Goal: Transaction & Acquisition: Purchase product/service

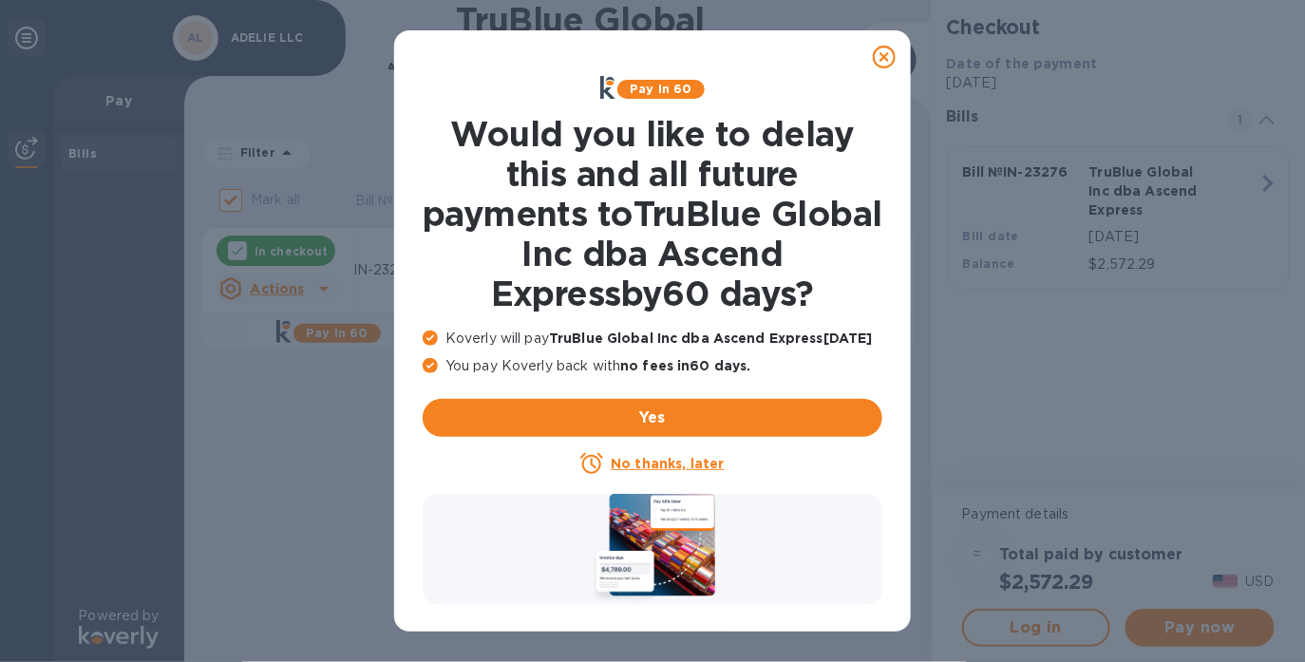
click at [884, 57] on icon at bounding box center [884, 57] width 23 height 23
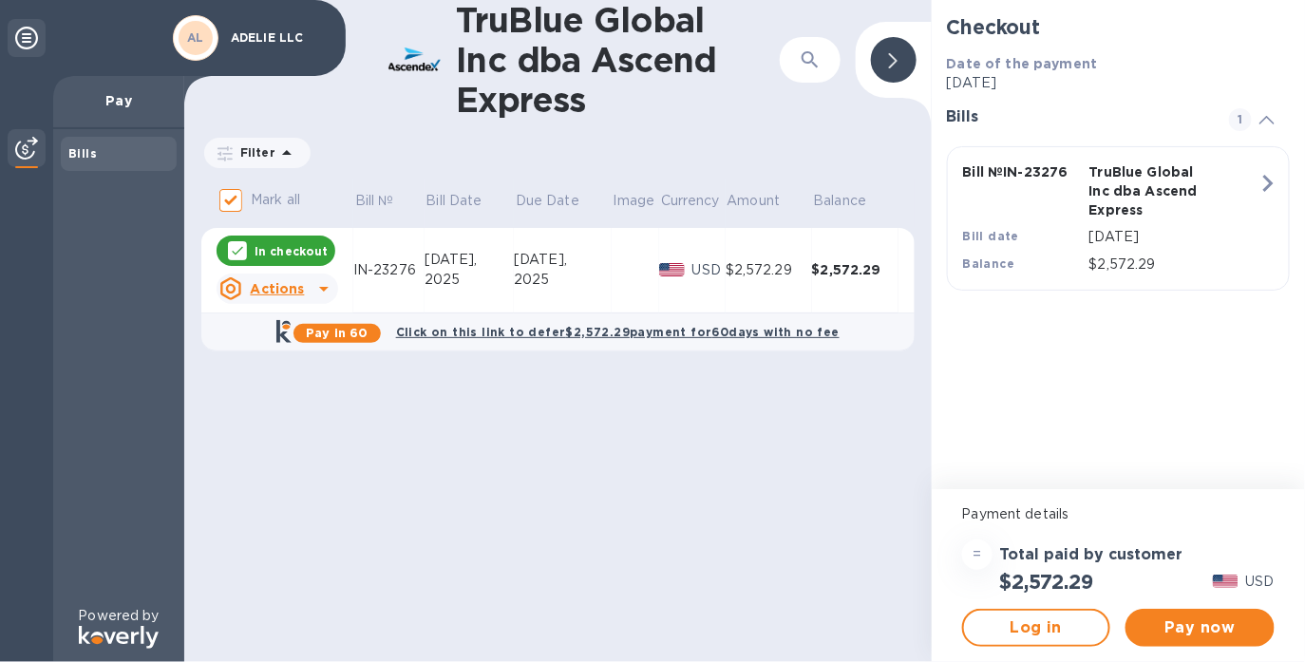
click at [596, 256] on div "[DATE]," at bounding box center [563, 260] width 98 height 20
click at [1229, 630] on span "Pay now" at bounding box center [1199, 627] width 119 height 23
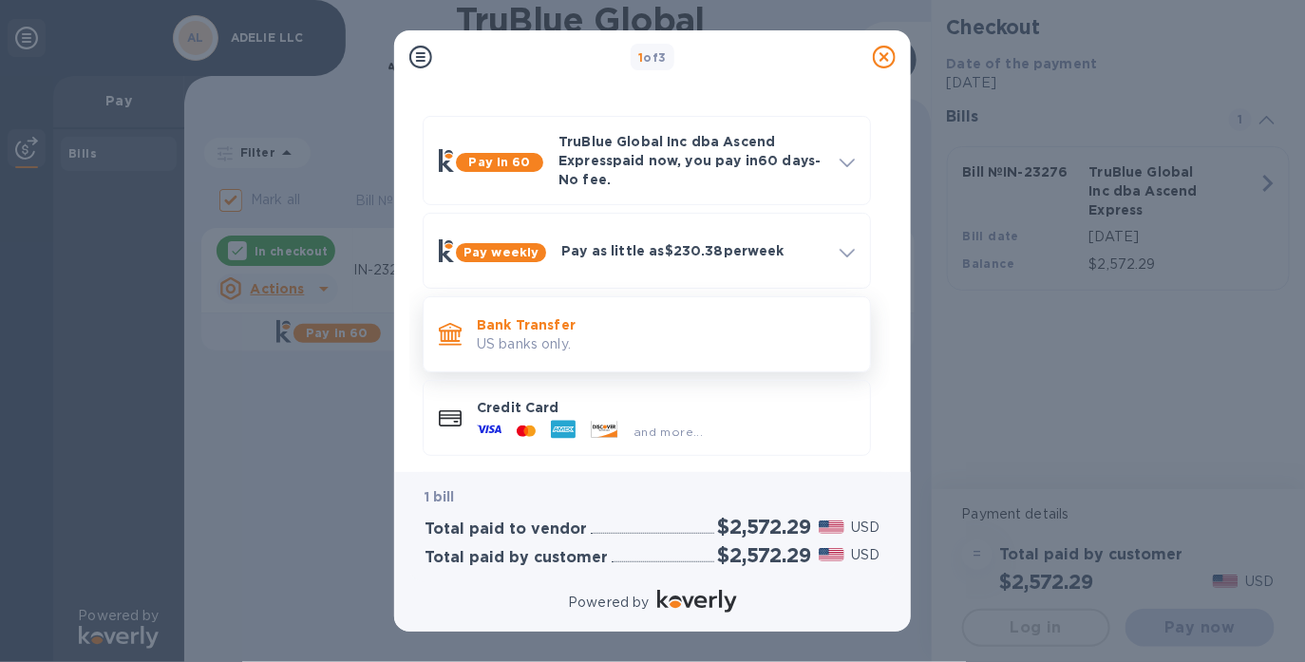
scroll to position [62, 0]
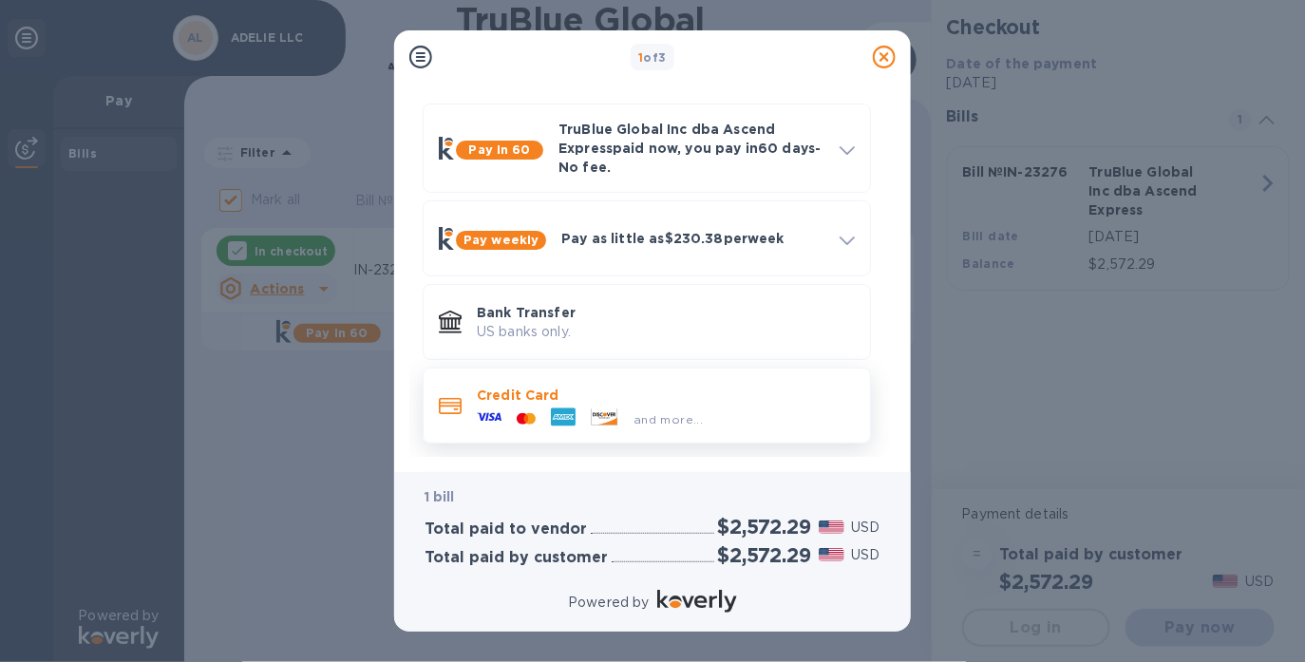
click at [635, 418] on span "and more..." at bounding box center [667, 419] width 69 height 14
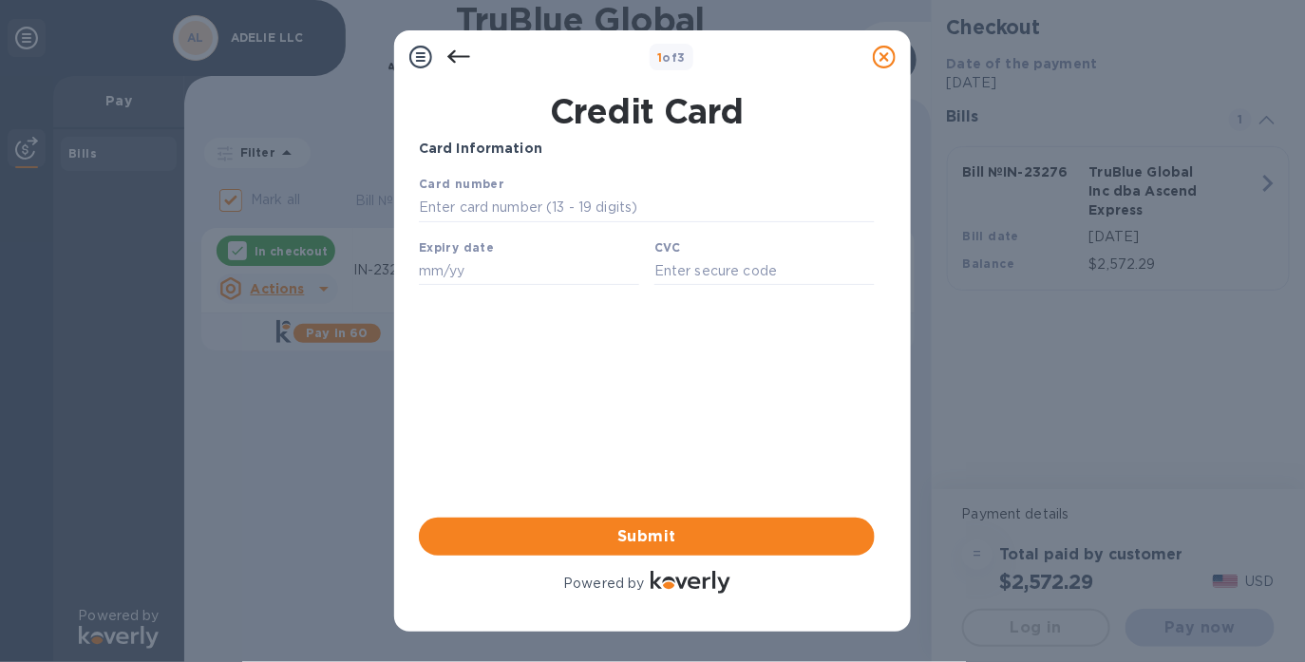
scroll to position [0, 0]
click at [610, 214] on input "text" at bounding box center [646, 207] width 456 height 28
type input "[CREDIT_CARD_NUMBER]"
type input "07/27"
click at [741, 267] on input "text" at bounding box center [763, 269] width 220 height 28
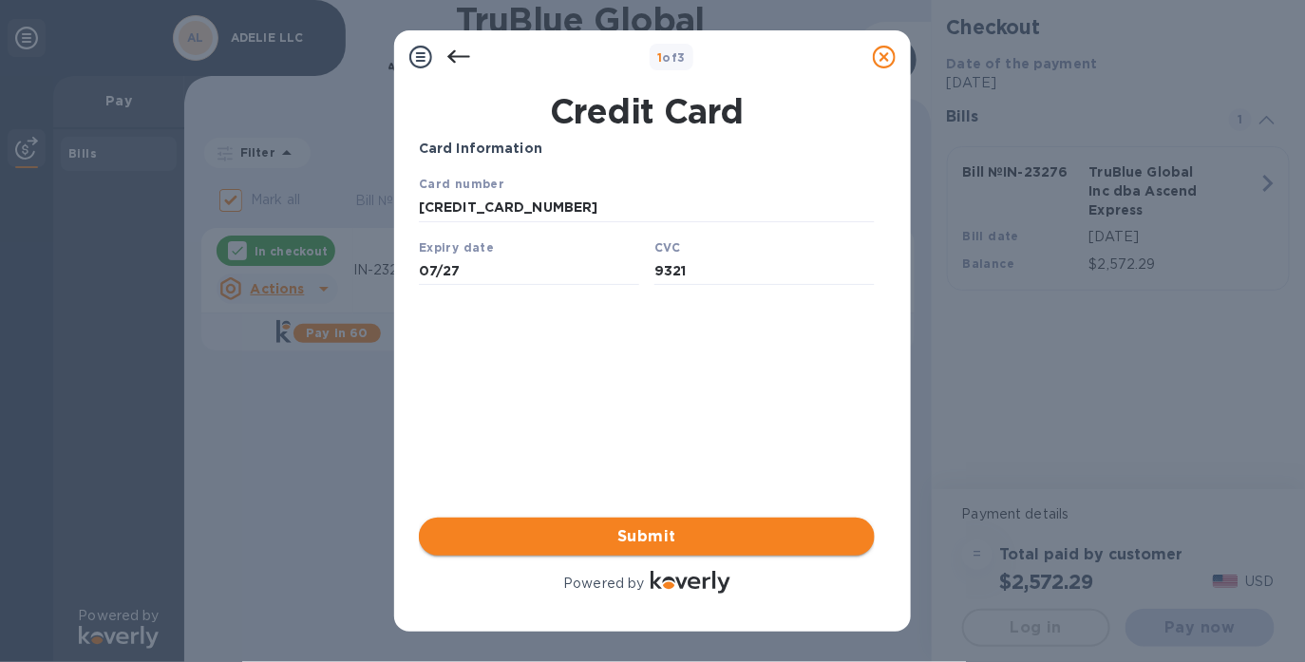
type input "9321"
click at [682, 540] on span "Submit" at bounding box center [646, 536] width 425 height 23
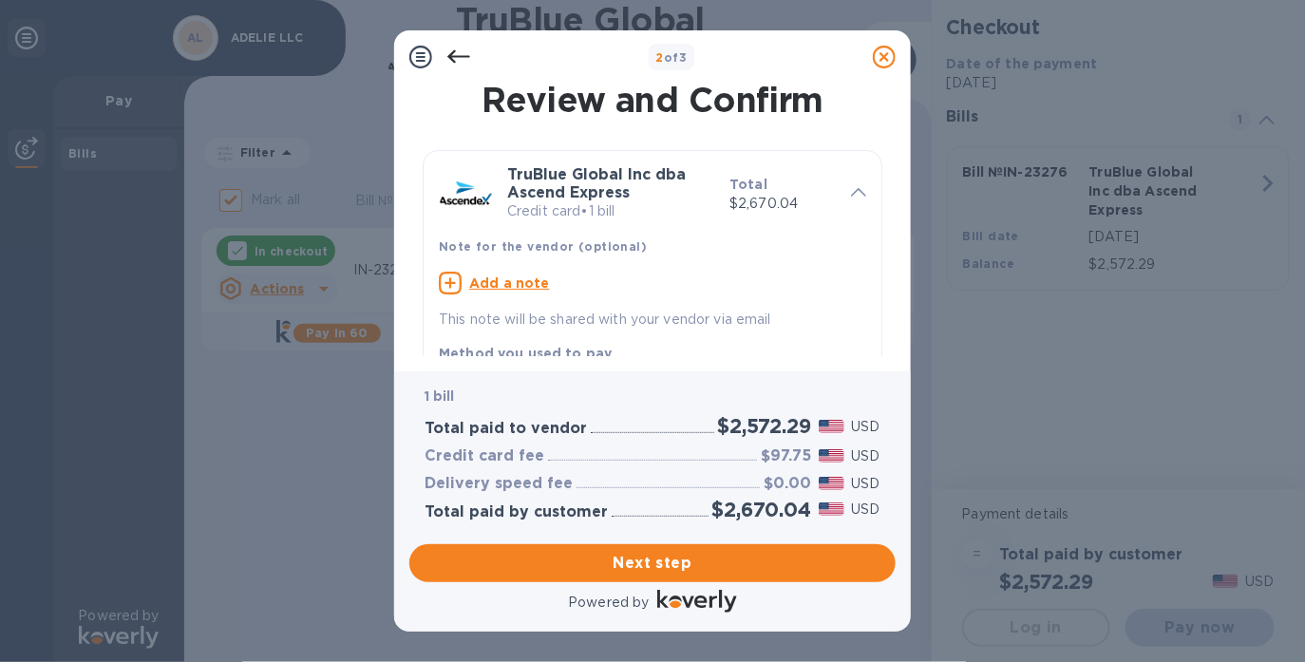
scroll to position [391, 0]
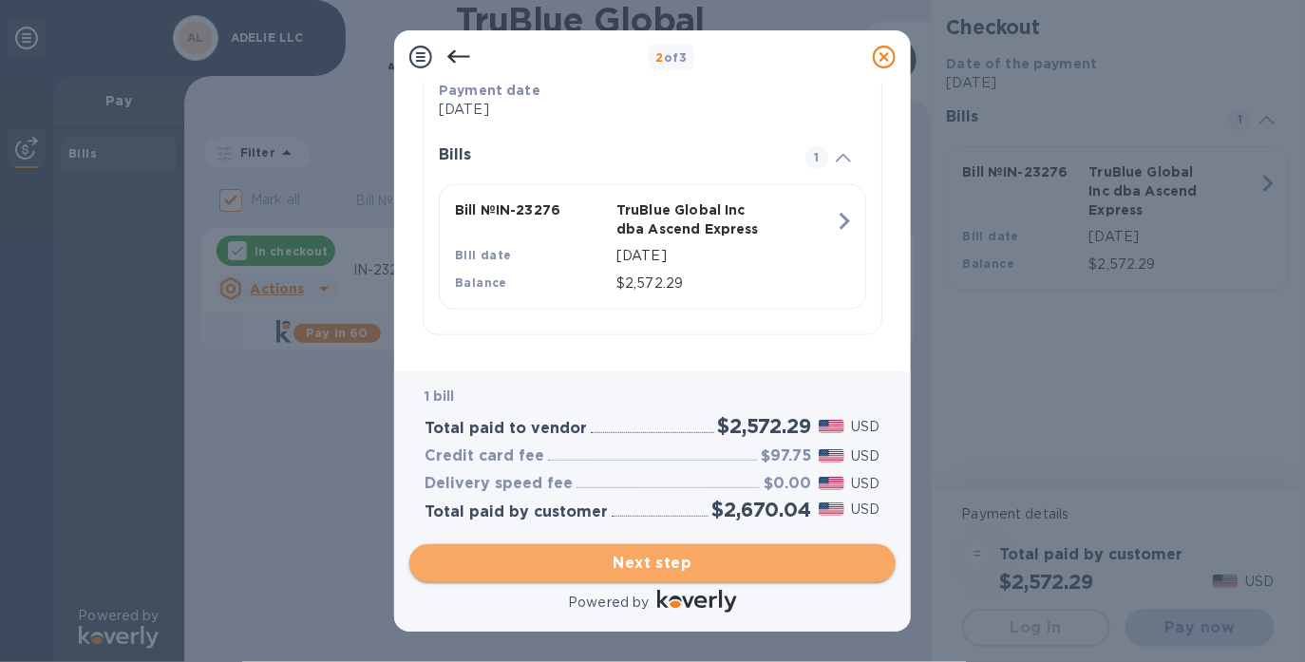
click at [668, 571] on span "Next step" at bounding box center [652, 563] width 456 height 23
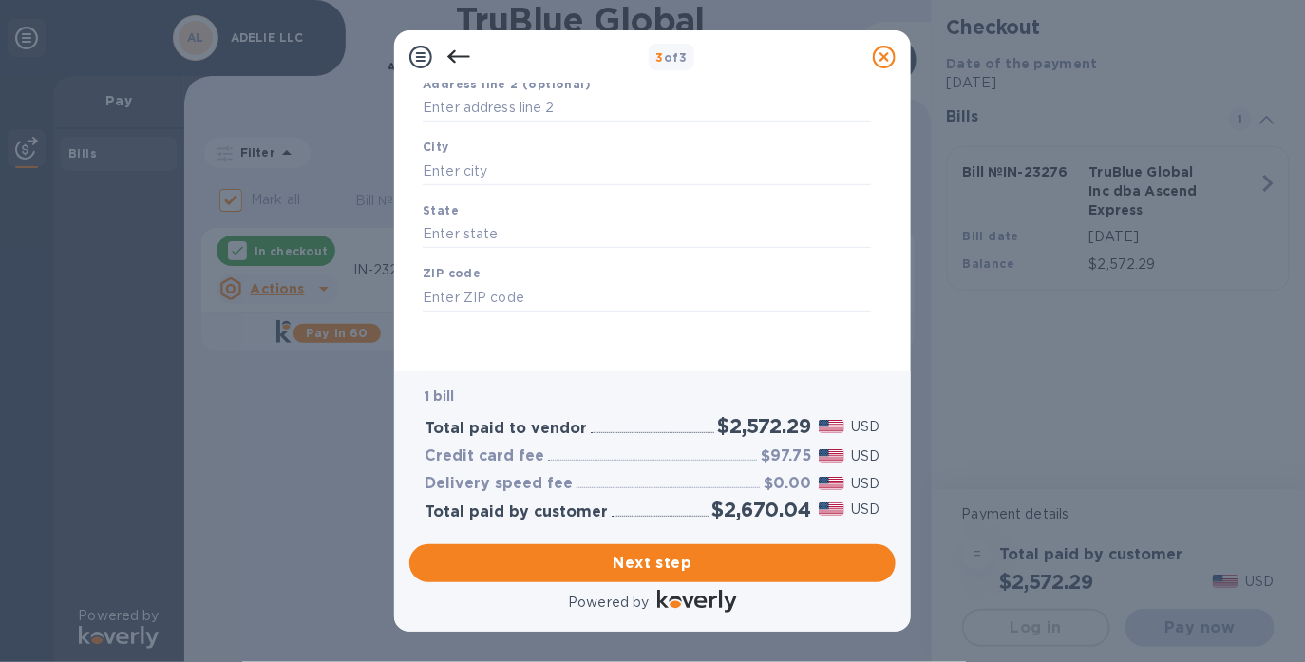
scroll to position [122, 0]
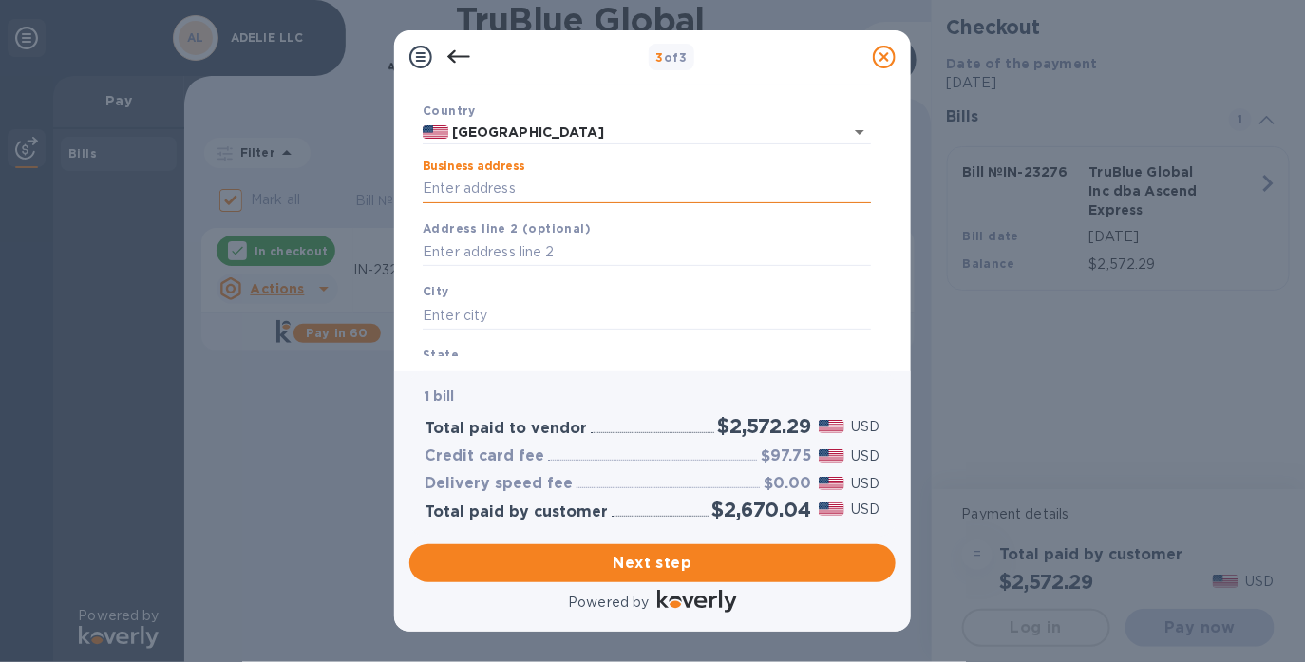
click at [583, 193] on input "Business address" at bounding box center [647, 189] width 448 height 28
type input "[STREET_ADDRESS]"
click at [532, 314] on input "text" at bounding box center [647, 315] width 448 height 28
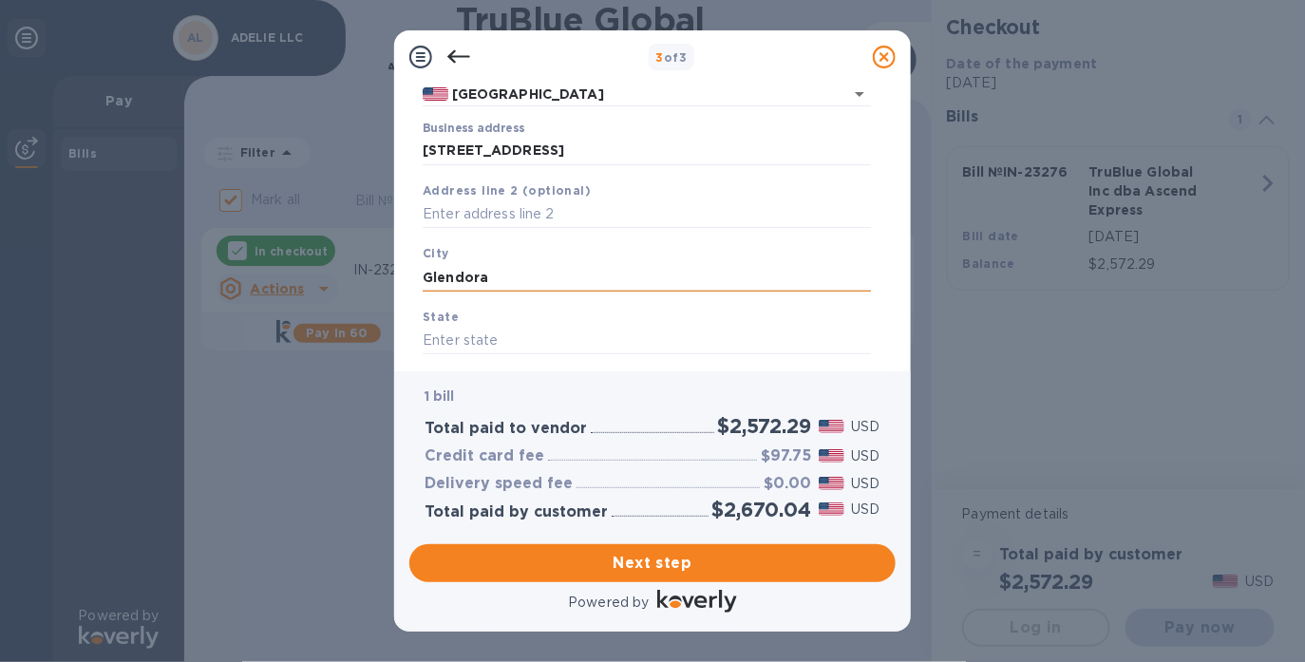
scroll to position [171, 0]
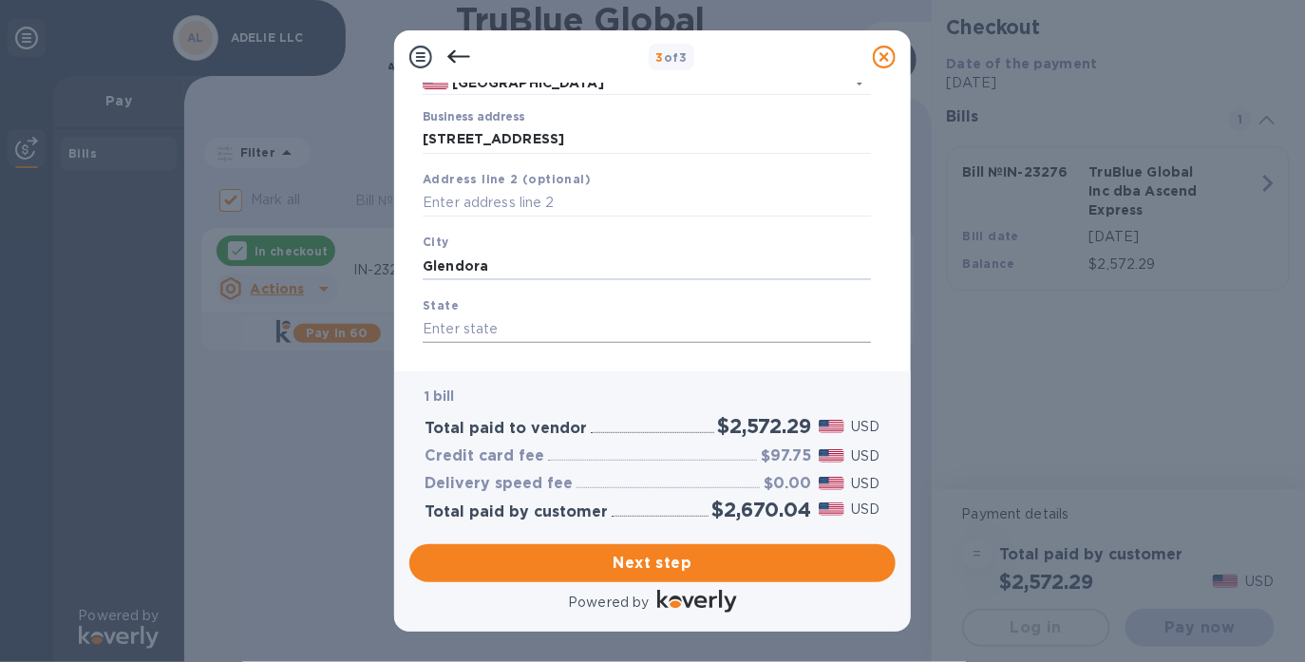
type input "Glendora"
click at [516, 321] on input "text" at bounding box center [647, 329] width 448 height 28
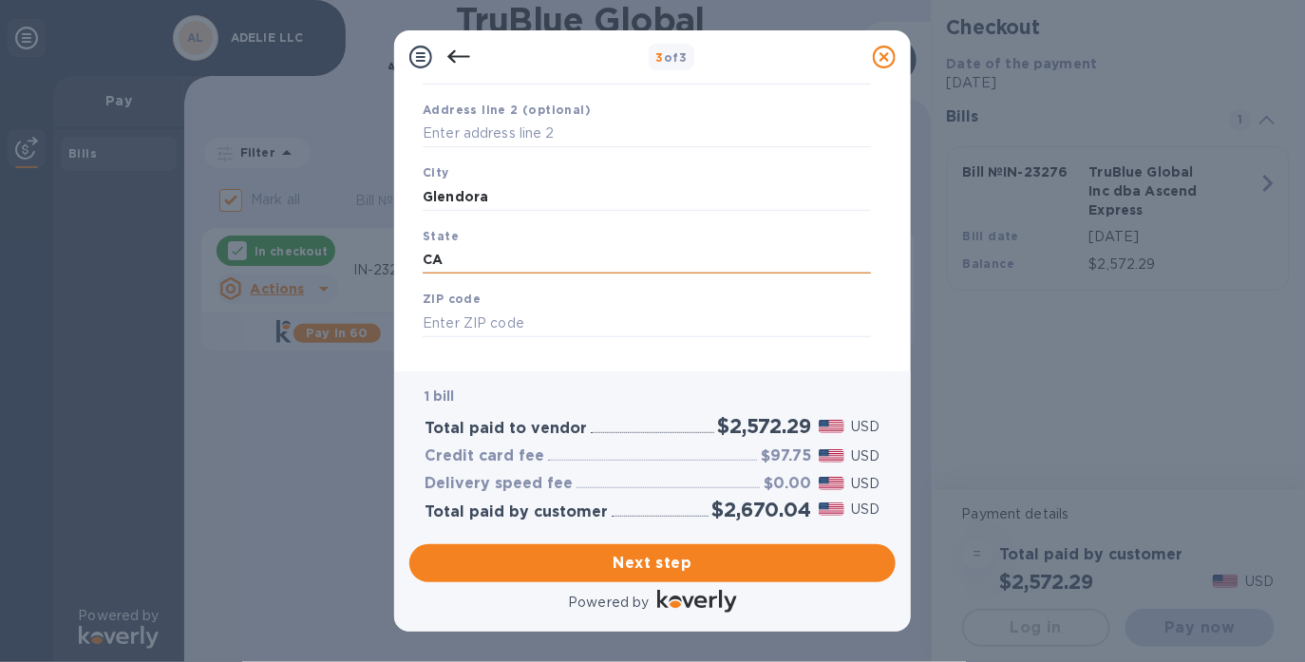
scroll to position [266, 0]
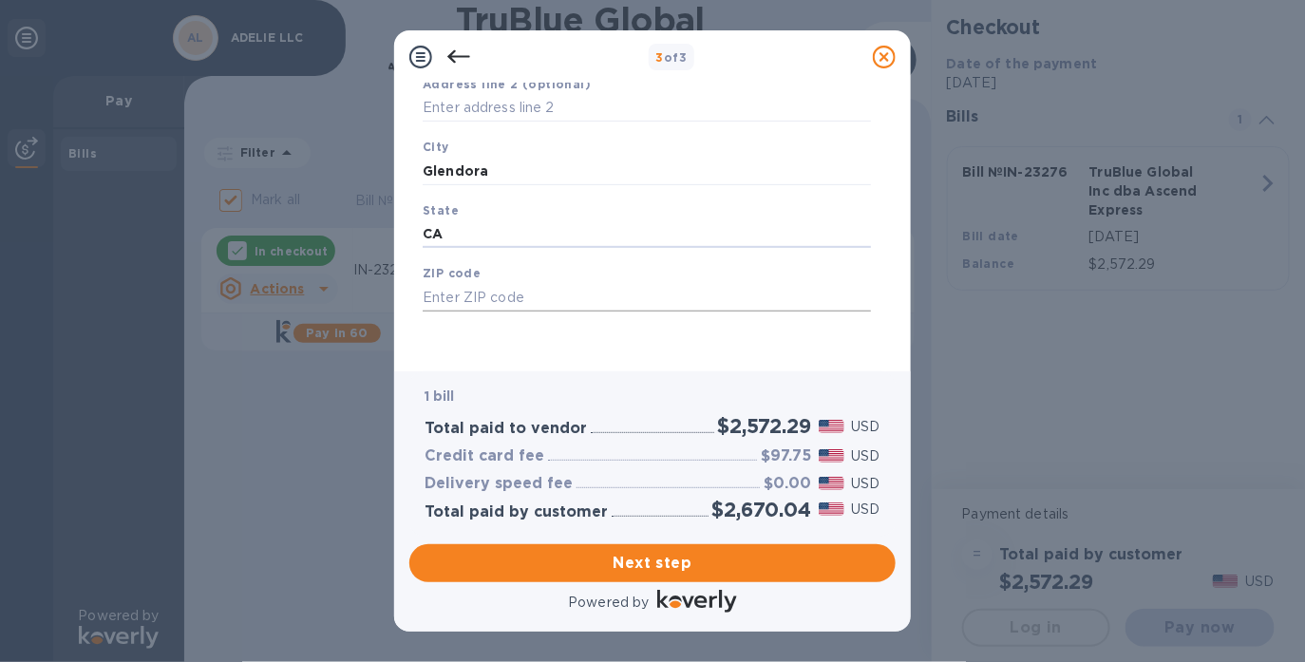
type input "CA"
click at [505, 298] on input "text" at bounding box center [647, 297] width 448 height 28
type input "91741"
click at [656, 560] on span "Next step" at bounding box center [652, 563] width 456 height 23
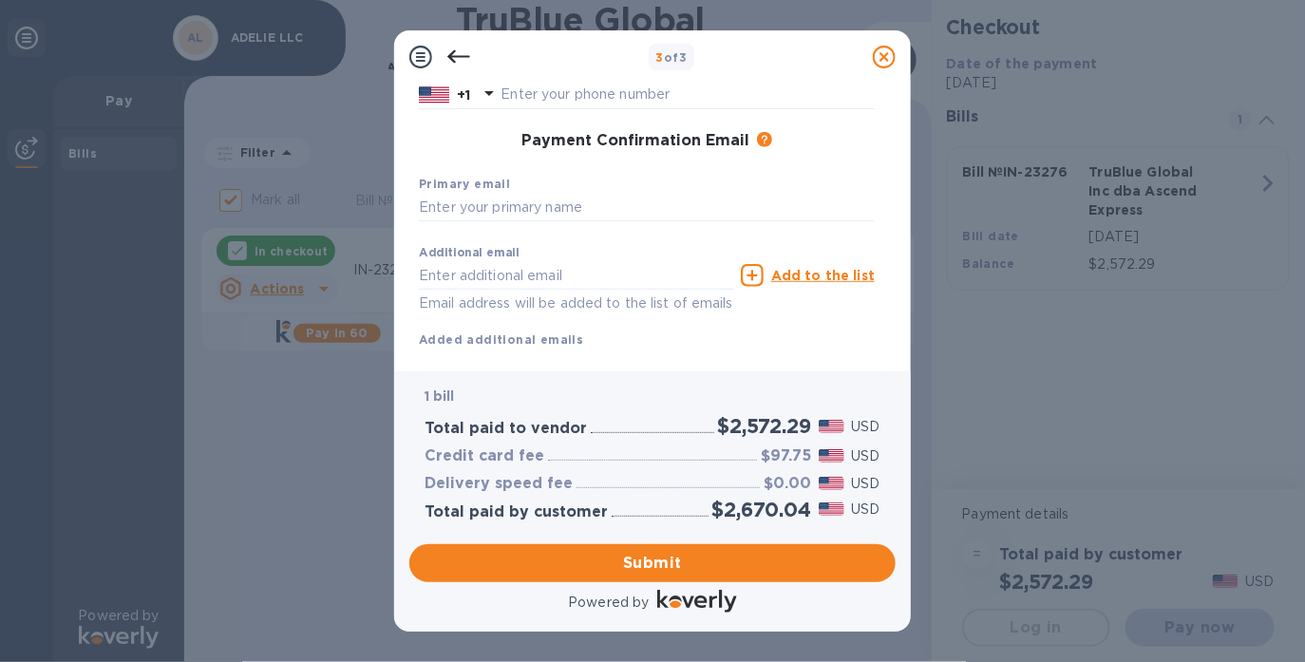
click at [631, 185] on div "Primary email" at bounding box center [646, 198] width 471 height 64
click at [629, 204] on input "text" at bounding box center [647, 208] width 456 height 28
type input "O"
type input "[EMAIL_ADDRESS][DOMAIN_NAME]"
click at [632, 555] on span "Submit" at bounding box center [652, 563] width 456 height 23
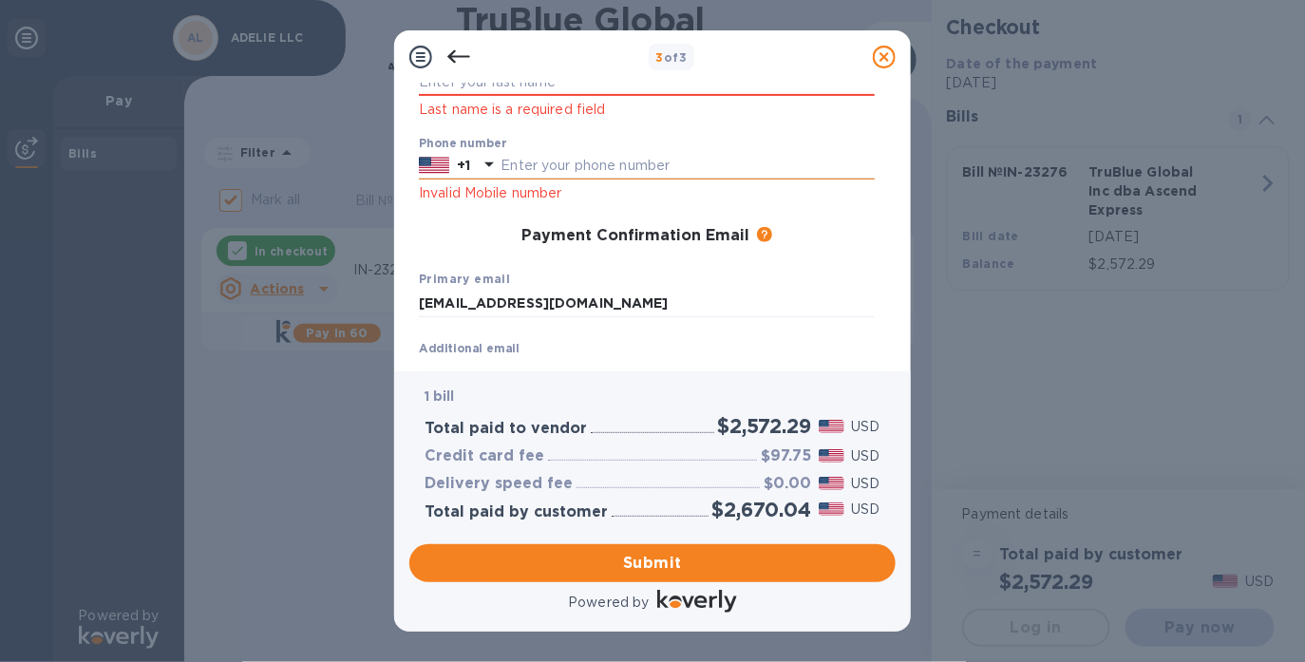
click at [593, 172] on input "text" at bounding box center [687, 166] width 374 height 28
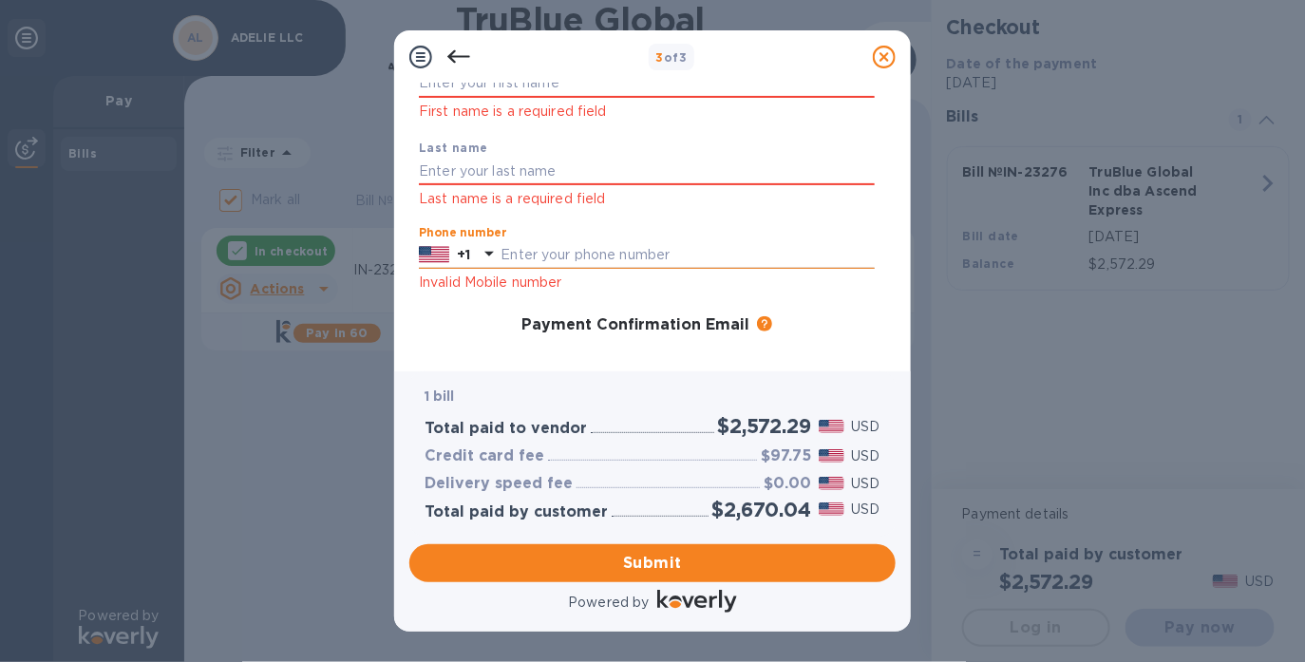
scroll to position [84, 0]
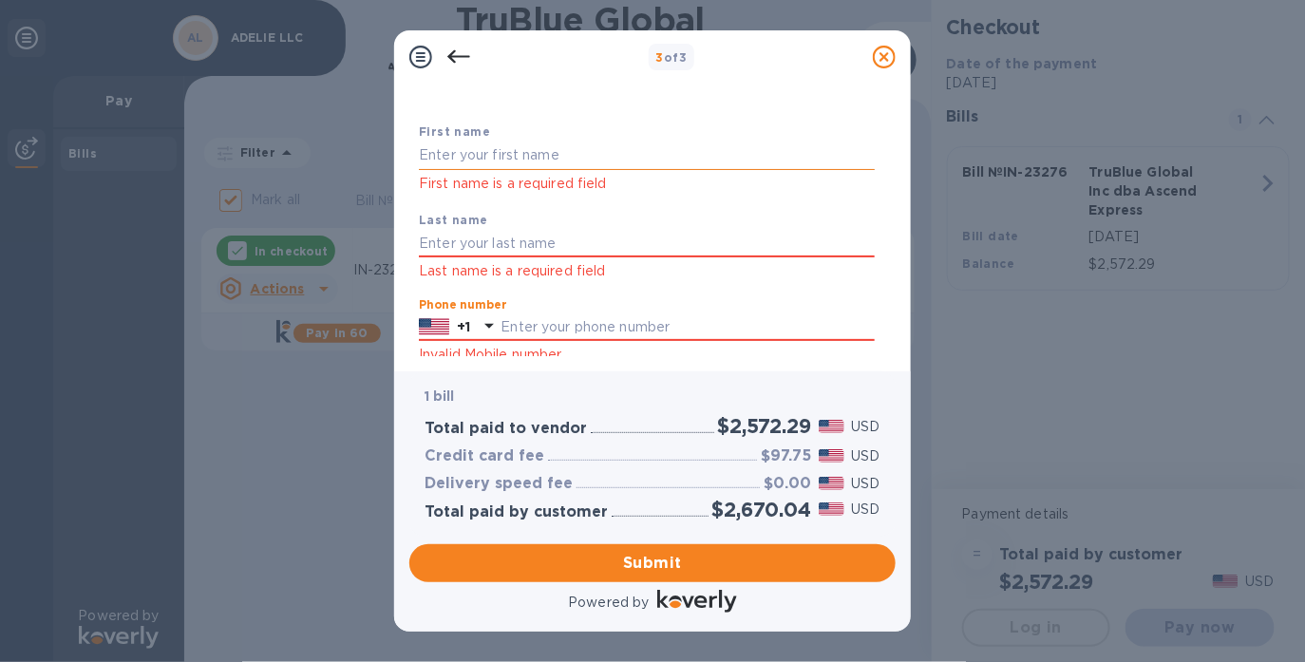
click at [563, 145] on input "text" at bounding box center [647, 155] width 456 height 28
type input "Oscar"
type input "[PERSON_NAME]"
type input "6266522714"
type input "[EMAIL_ADDRESS][DOMAIN_NAME]"
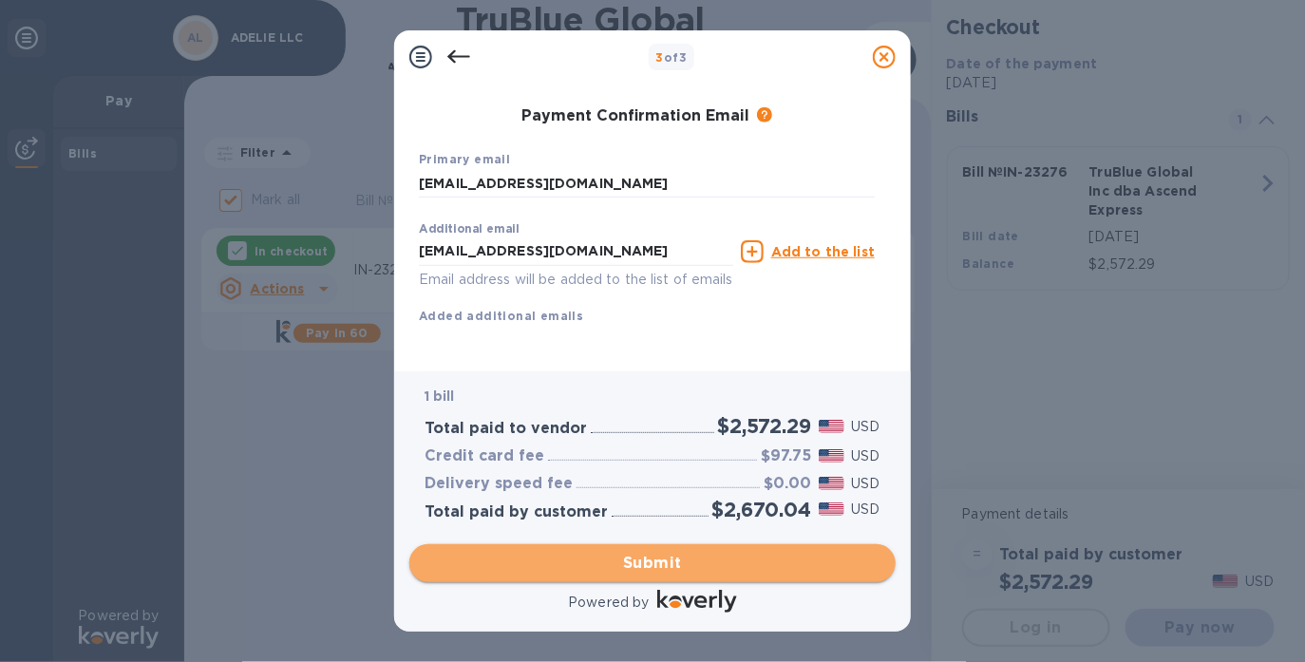
click at [639, 569] on span "Submit" at bounding box center [652, 563] width 456 height 23
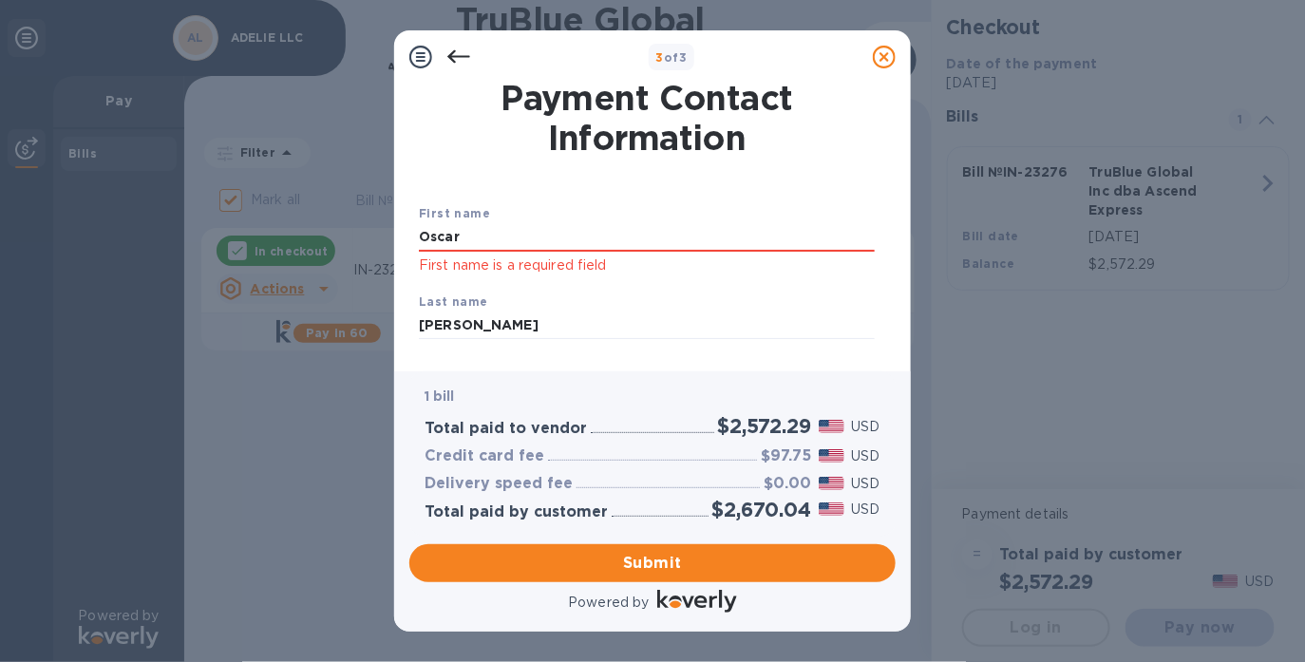
scroll to position [0, 0]
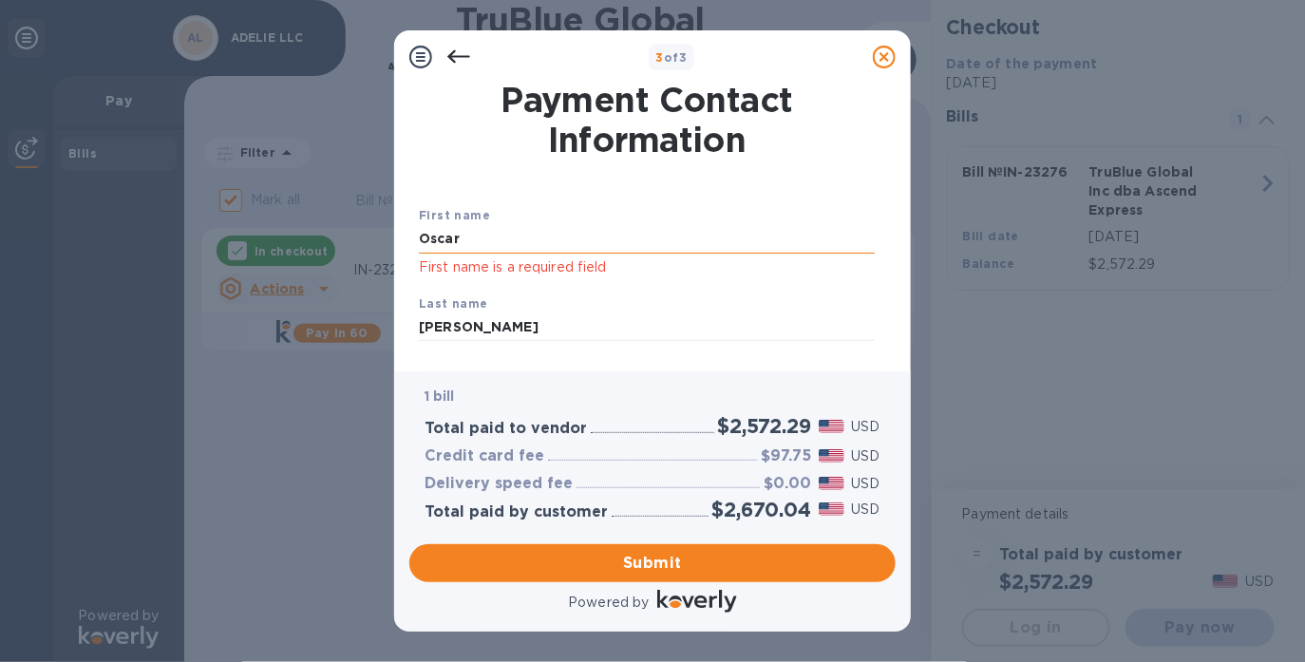
click at [651, 230] on input "Oscar" at bounding box center [647, 239] width 456 height 28
type input "Oscar"
click at [587, 321] on input "[PERSON_NAME]" at bounding box center [647, 327] width 456 height 28
type input "[PERSON_NAME]"
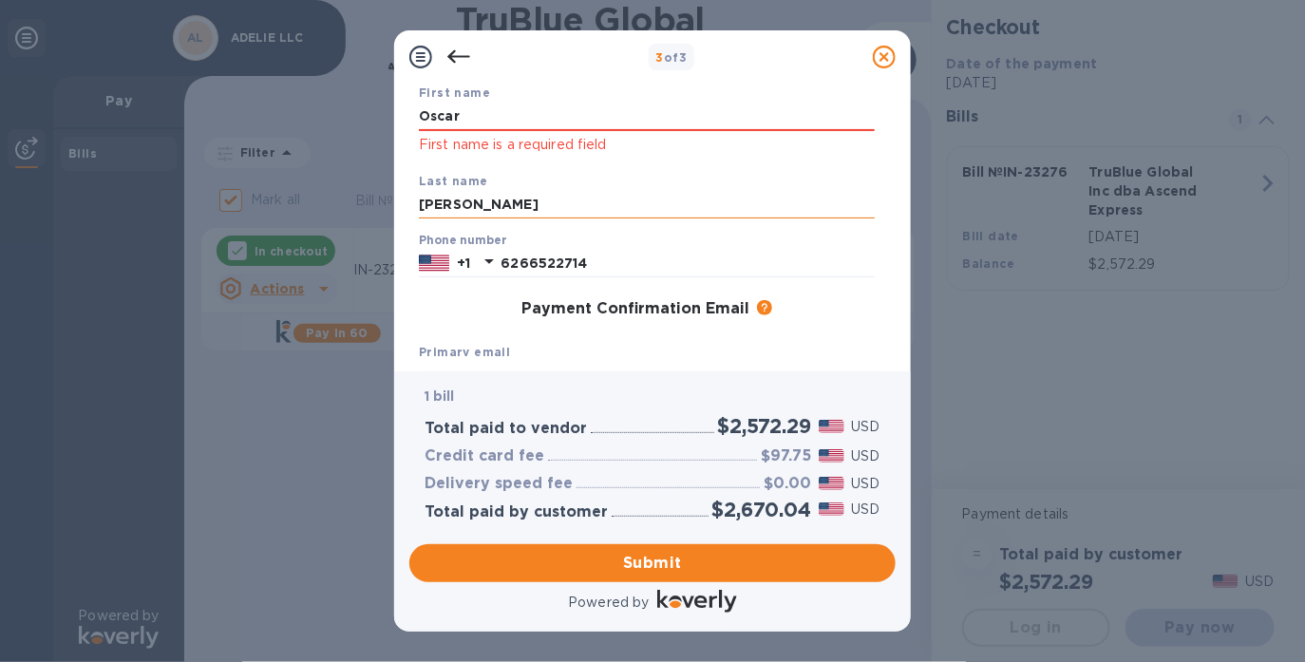
scroll to position [140, 0]
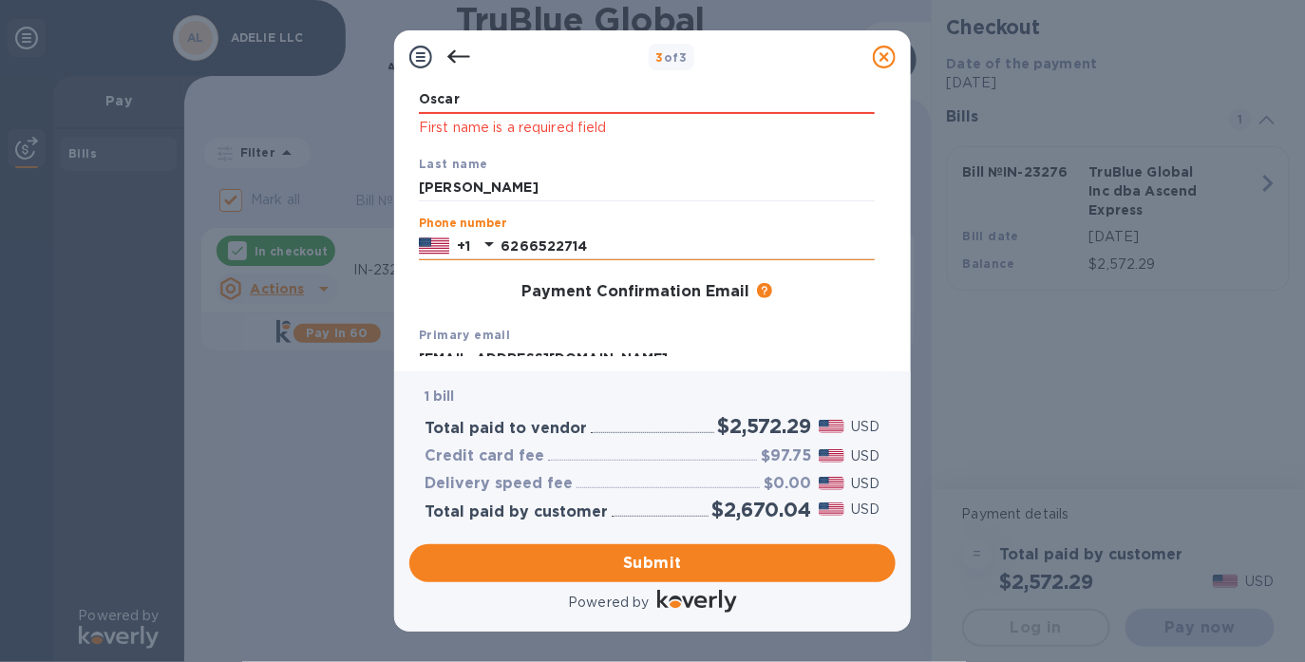
click at [591, 253] on input "6266522714" at bounding box center [687, 246] width 374 height 28
type input "6266522714"
click at [456, 300] on div "Payment Confirmation Email The added email addresses will be used to send the p…" at bounding box center [647, 292] width 456 height 19
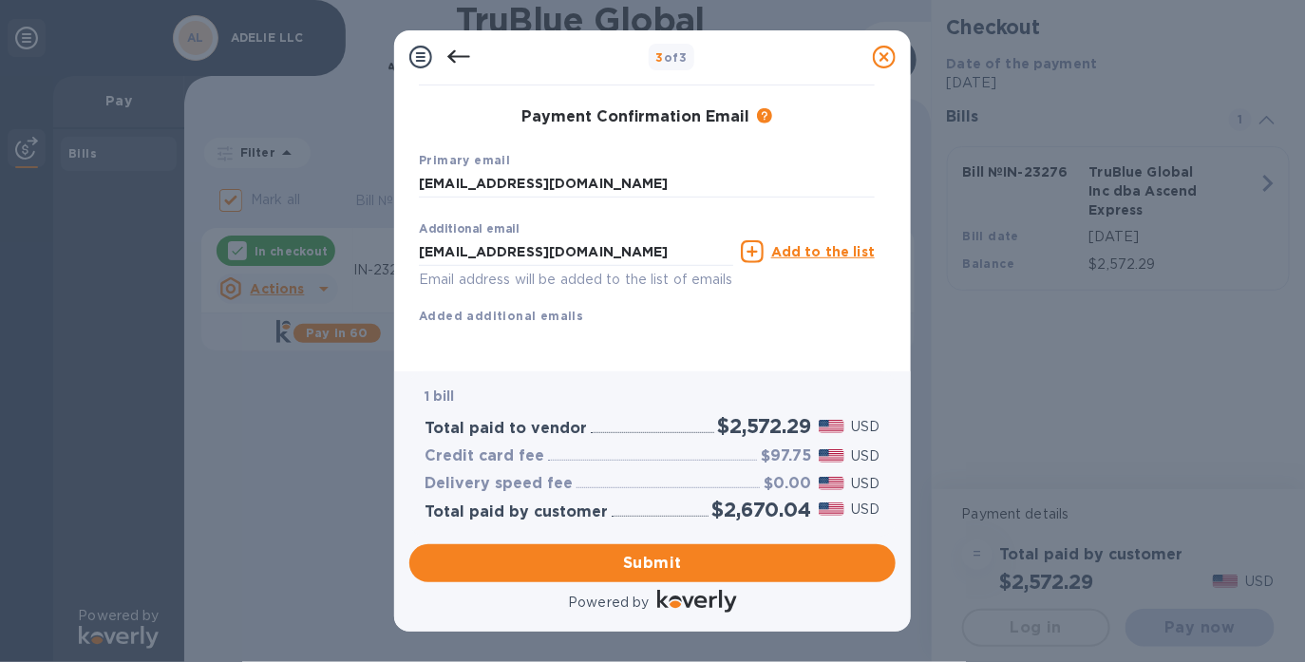
scroll to position [336, 0]
click at [615, 237] on input "[EMAIL_ADDRESS][DOMAIN_NAME]" at bounding box center [576, 251] width 314 height 28
click at [687, 322] on div "First name [PERSON_NAME] First name is a required field Last name [PERSON_NAME]…" at bounding box center [647, 123] width 456 height 465
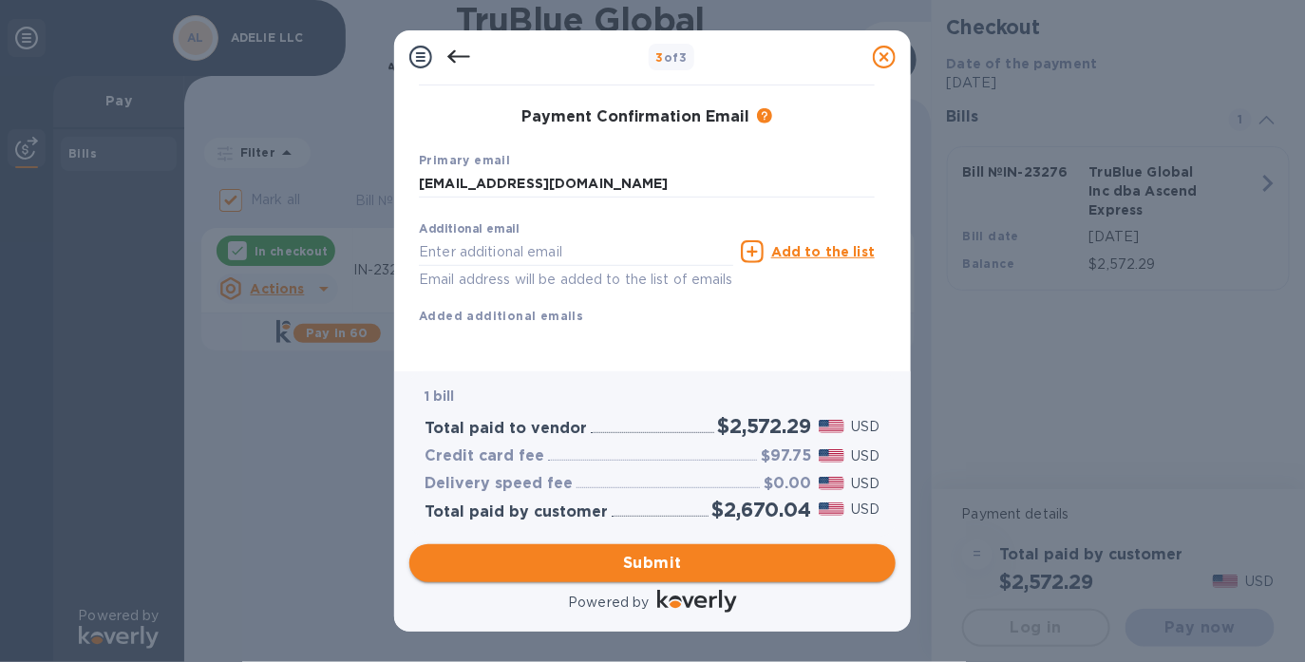
click at [655, 578] on button "Submit" at bounding box center [652, 563] width 486 height 38
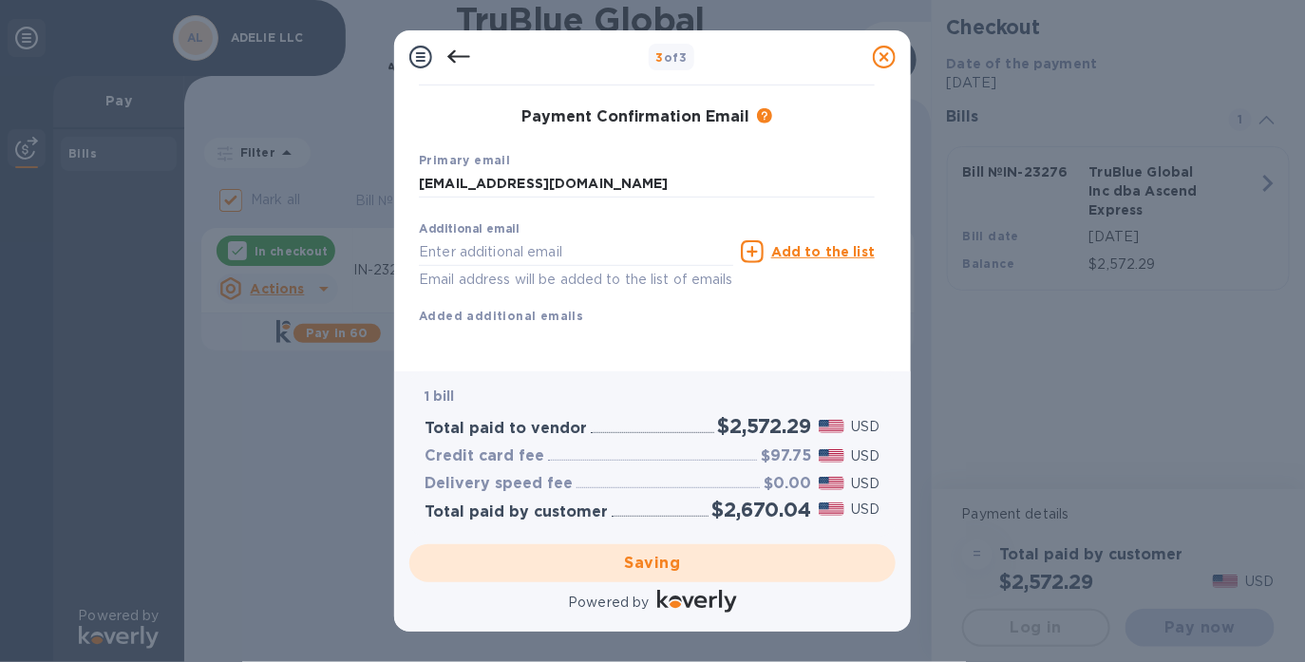
checkbox input "false"
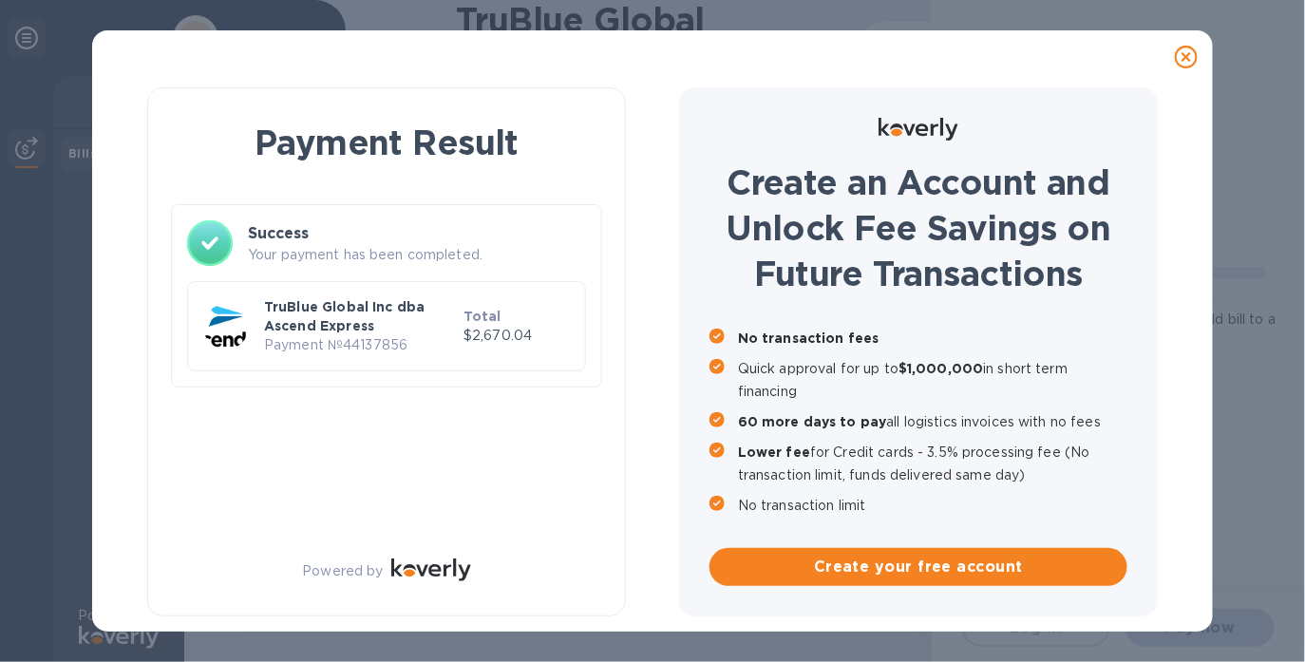
scroll to position [0, 0]
